Goal: Information Seeking & Learning: Find specific fact

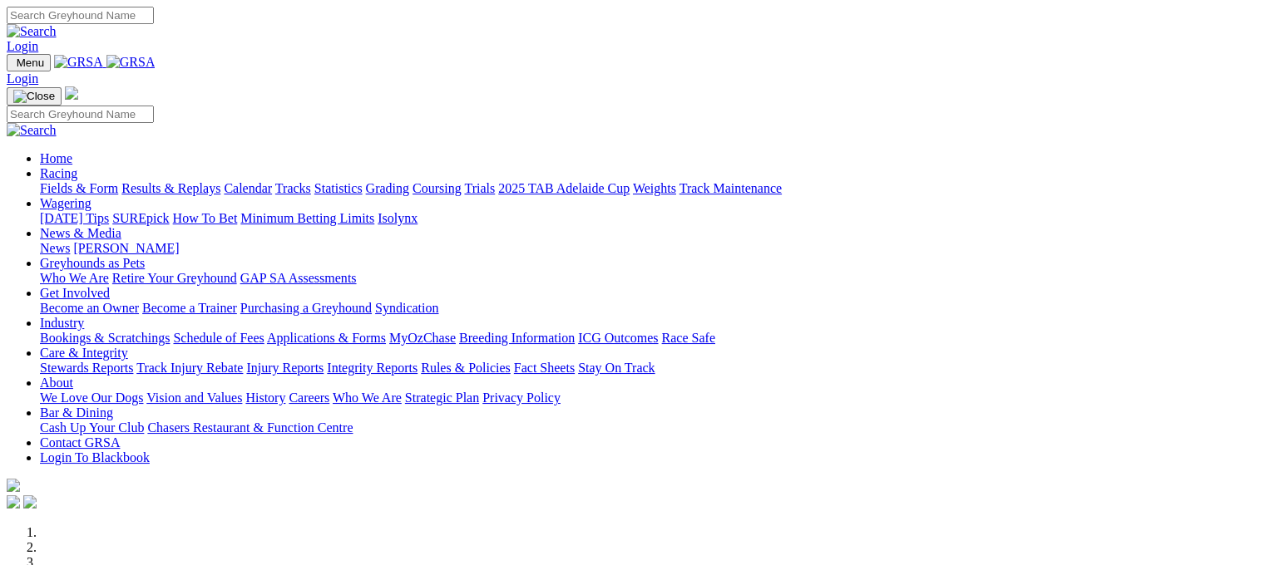
click at [77, 166] on link "Racing" at bounding box center [58, 173] width 37 height 14
click at [220, 181] on link "Results & Replays" at bounding box center [170, 188] width 99 height 14
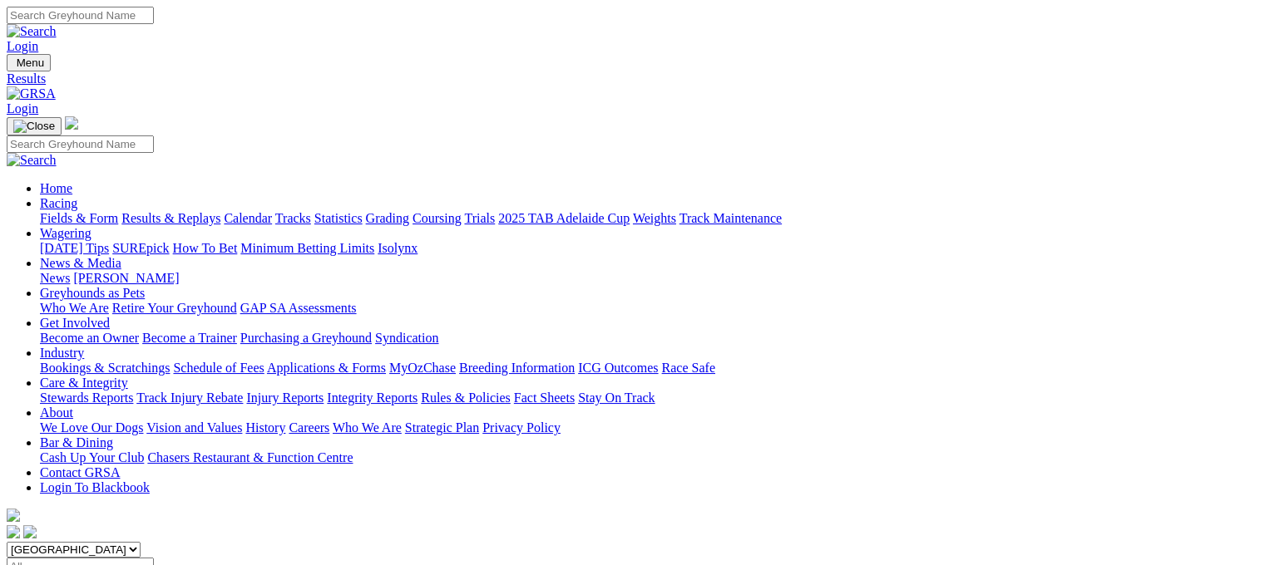
drag, startPoint x: 871, startPoint y: 213, endPoint x: 863, endPoint y: 205, distance: 11.2
click at [154, 558] on input "Select date" at bounding box center [80, 566] width 147 height 17
type input "Yesterday, 11 Sep 2025"
